Goal: Task Accomplishment & Management: Use online tool/utility

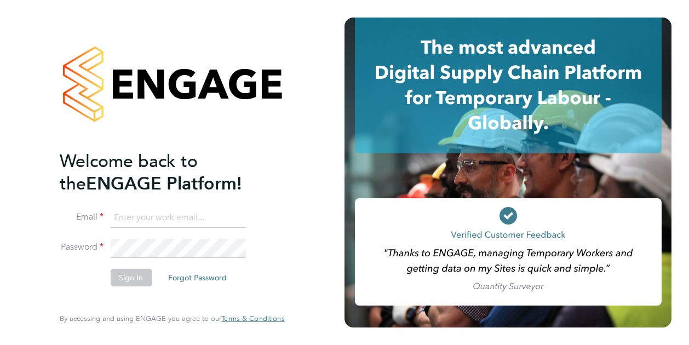
type input "iulian.ardeleanu@vistry.co.uk"
click at [115, 279] on button "Sign In" at bounding box center [131, 278] width 42 height 18
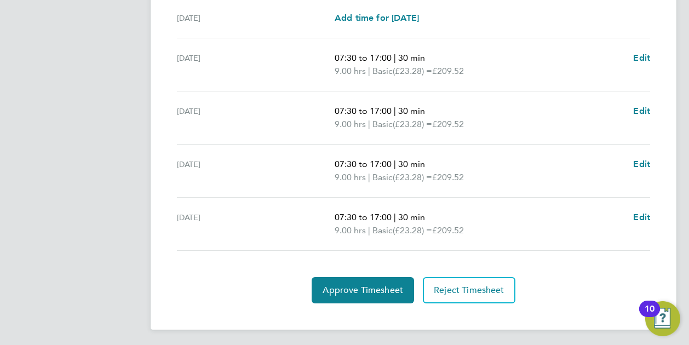
scroll to position [352, 0]
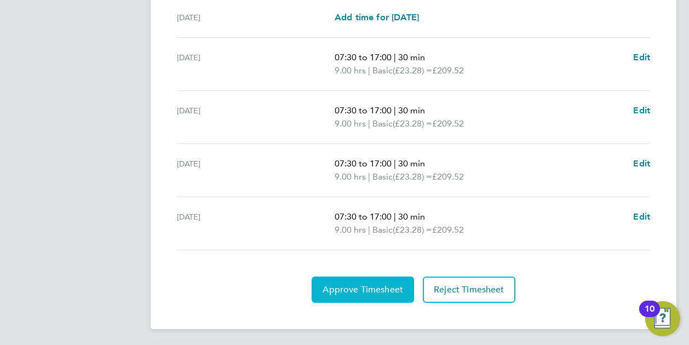
click at [353, 292] on span "Approve Timesheet" at bounding box center [363, 289] width 80 height 11
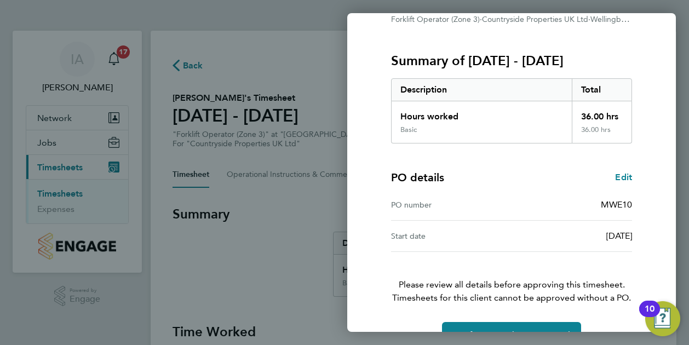
scroll to position [147, 0]
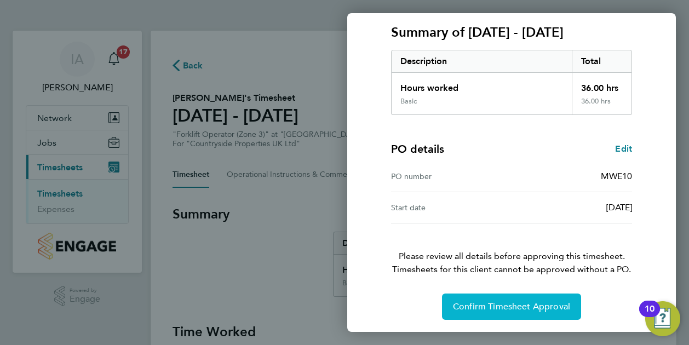
click at [465, 301] on span "Confirm Timesheet Approval" at bounding box center [511, 306] width 117 height 11
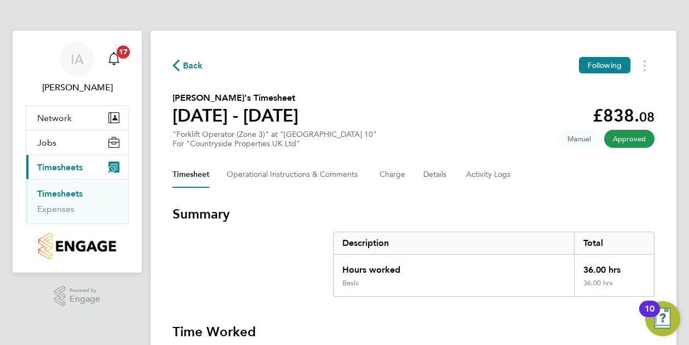
click at [67, 193] on link "Timesheets" at bounding box center [59, 193] width 45 height 10
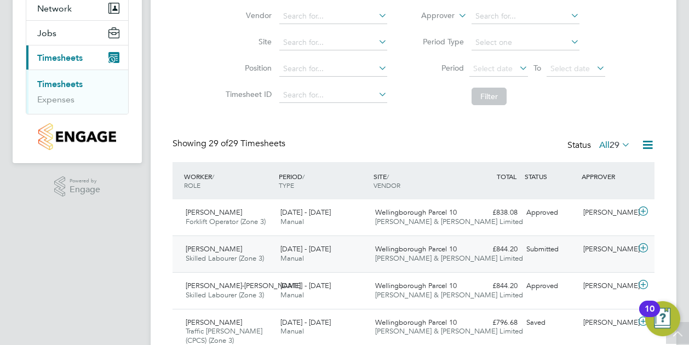
click at [646, 246] on icon at bounding box center [643, 248] width 14 height 9
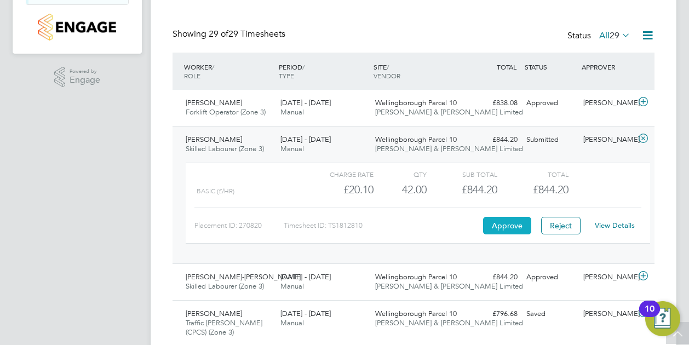
click at [497, 217] on button "Approve" at bounding box center [507, 226] width 48 height 18
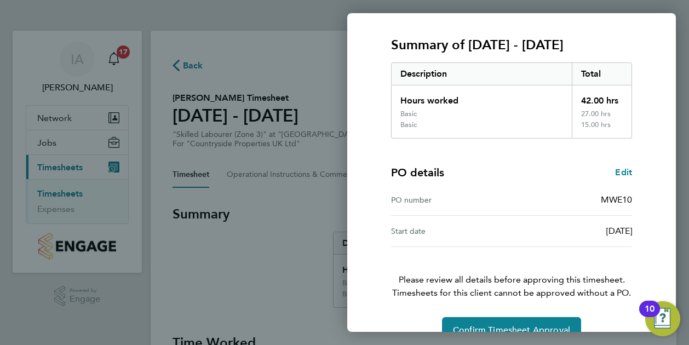
scroll to position [158, 0]
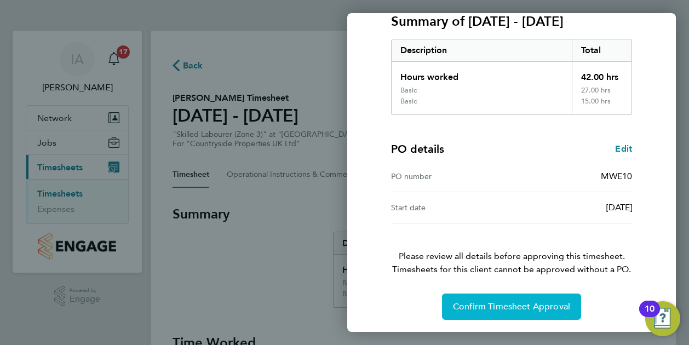
click at [493, 302] on span "Confirm Timesheet Approval" at bounding box center [511, 306] width 117 height 11
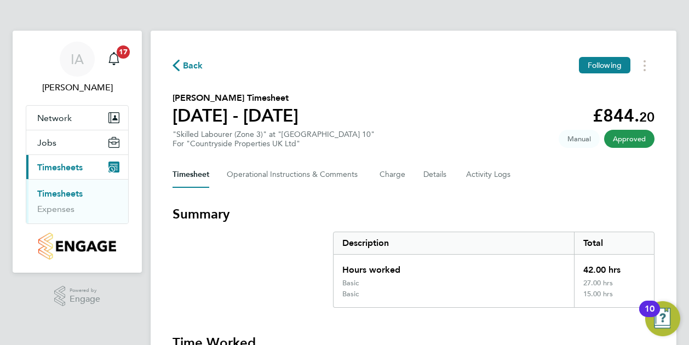
click at [68, 193] on link "Timesheets" at bounding box center [59, 193] width 45 height 10
